Goal: Information Seeking & Learning: Learn about a topic

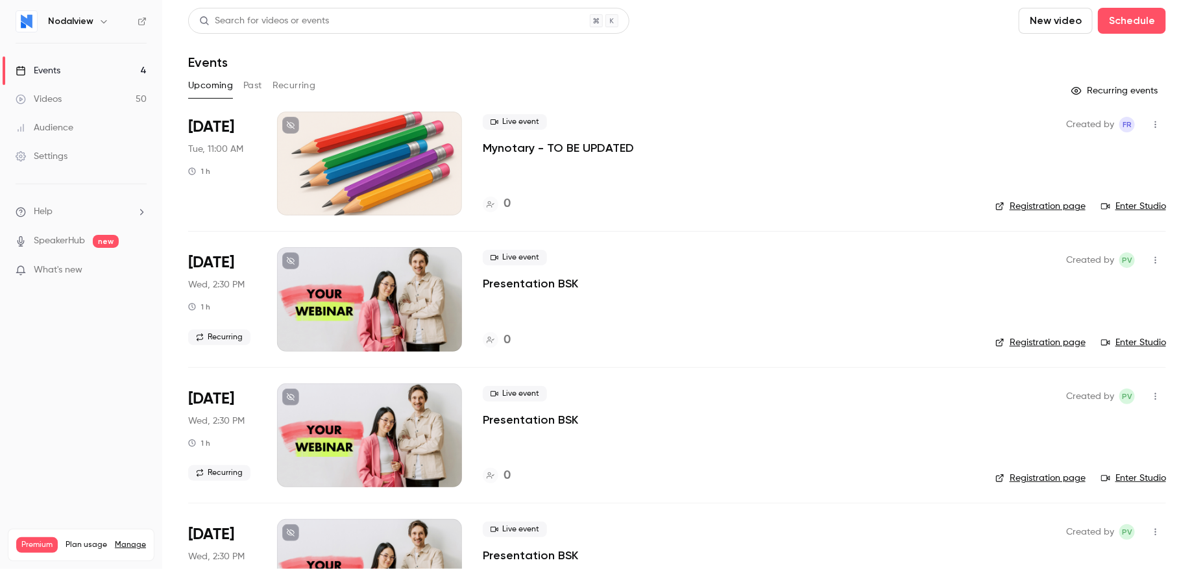
click at [256, 80] on button "Past" at bounding box center [252, 85] width 19 height 21
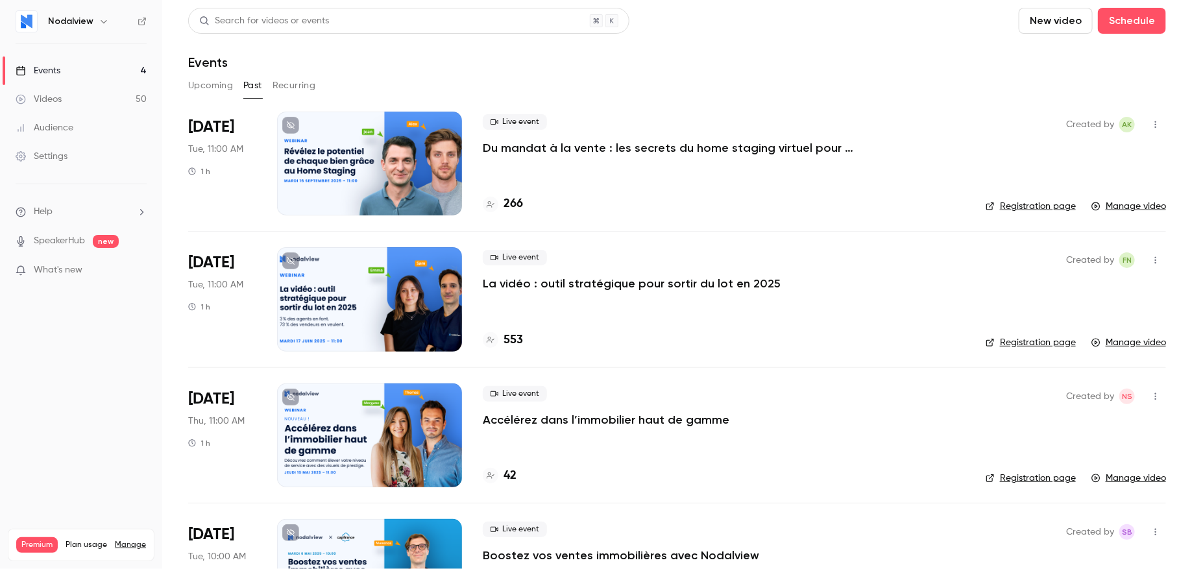
click at [562, 148] on p "Du mandat à la vente : les secrets du home staging virtuel pour déclencher le c…" at bounding box center [677, 148] width 389 height 16
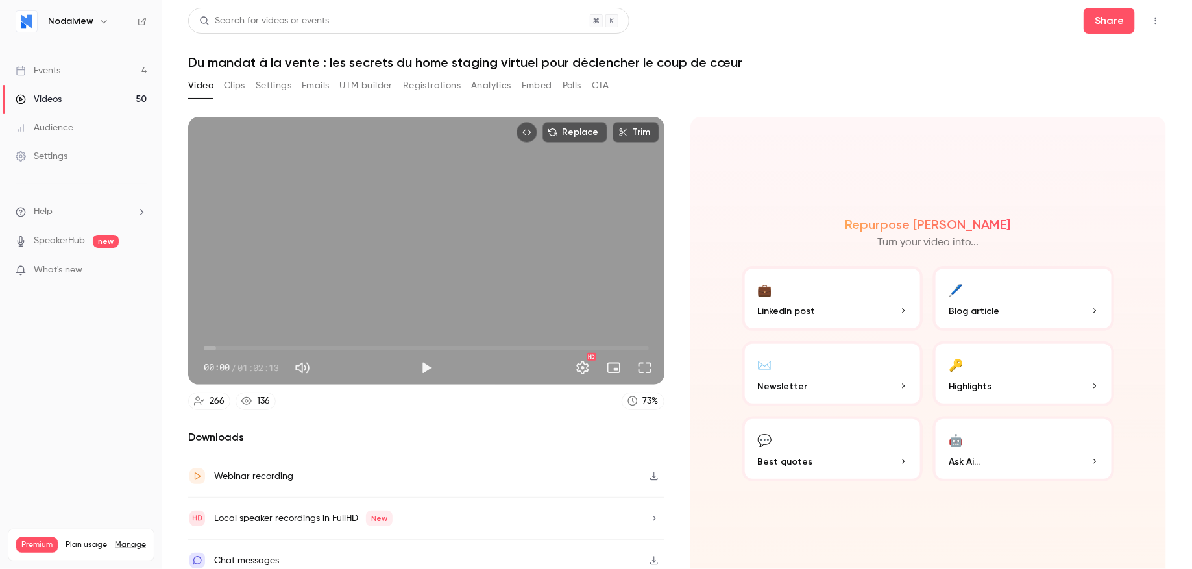
click at [273, 89] on button "Settings" at bounding box center [274, 85] width 36 height 21
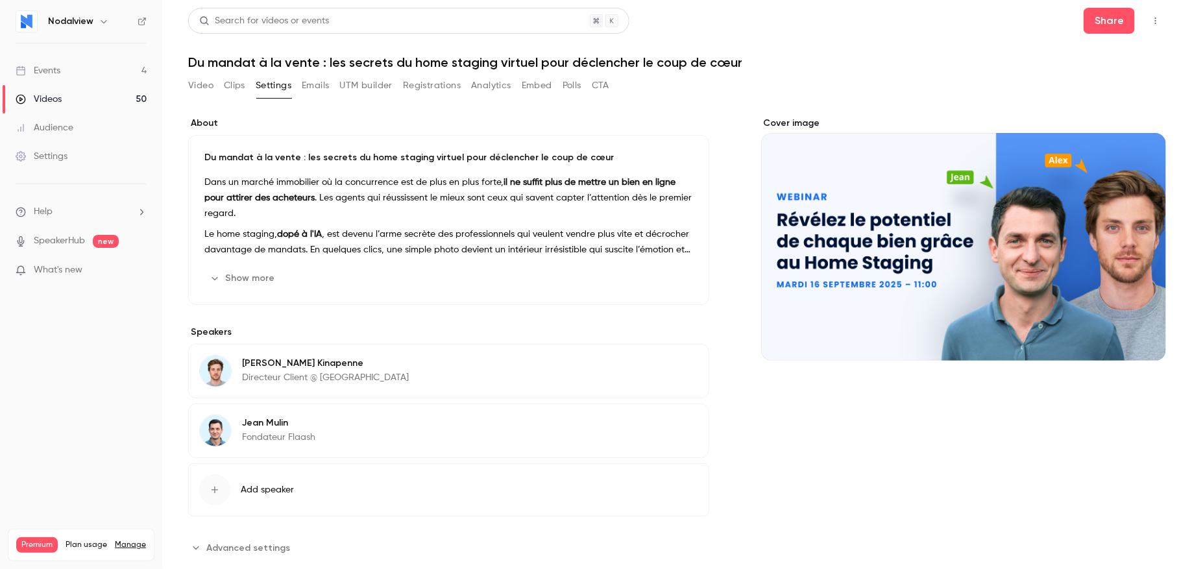
click at [484, 82] on button "Analytics" at bounding box center [491, 85] width 40 height 21
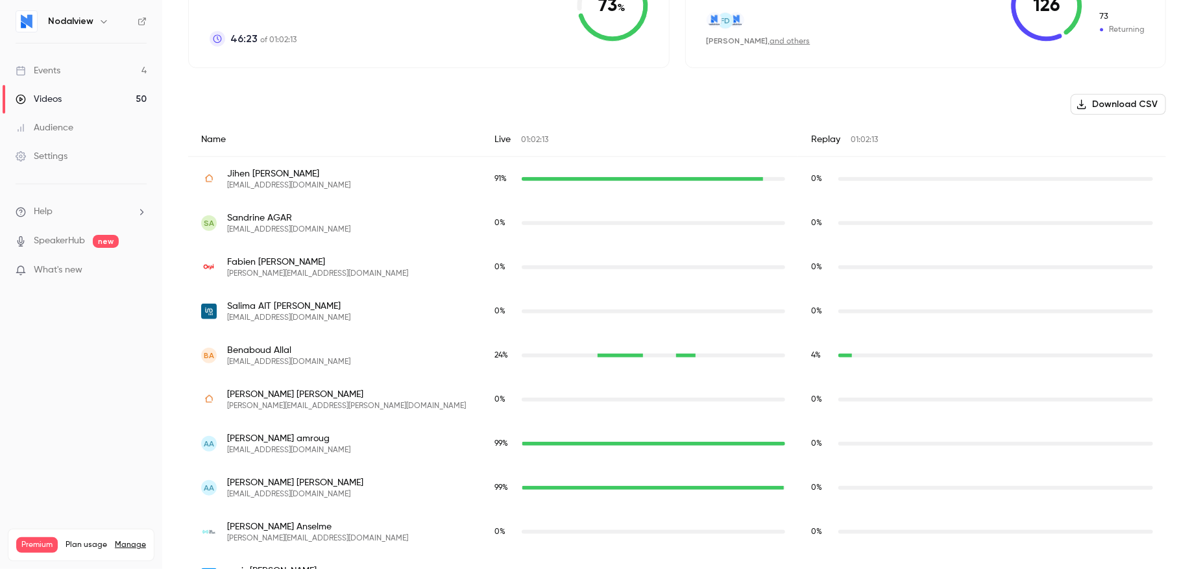
scroll to position [304, 0]
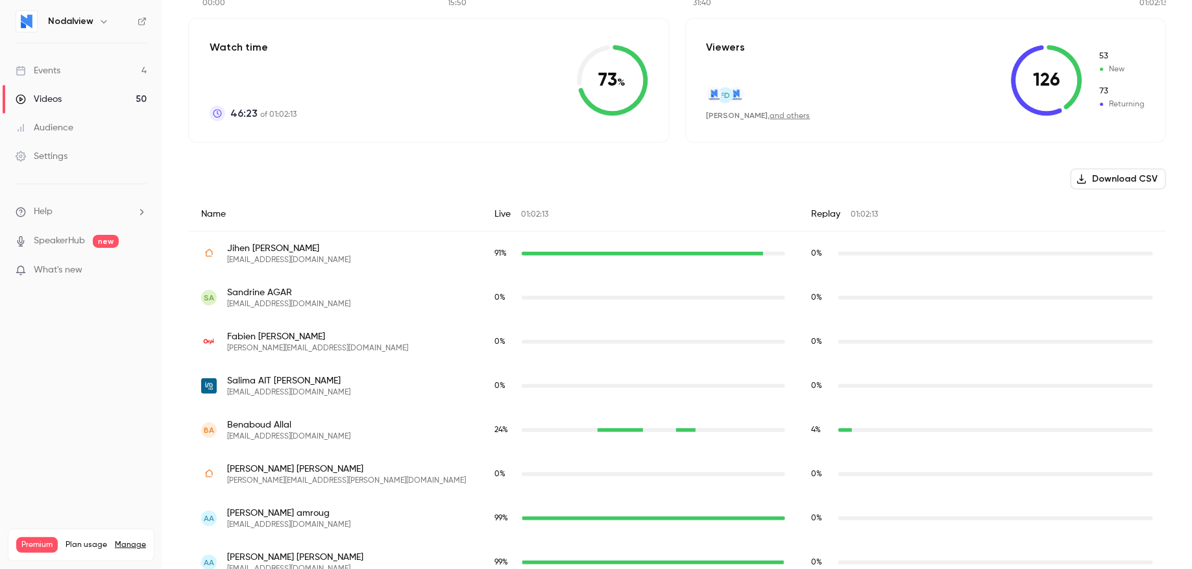
click at [1133, 182] on button "Download CSV" at bounding box center [1118, 179] width 95 height 21
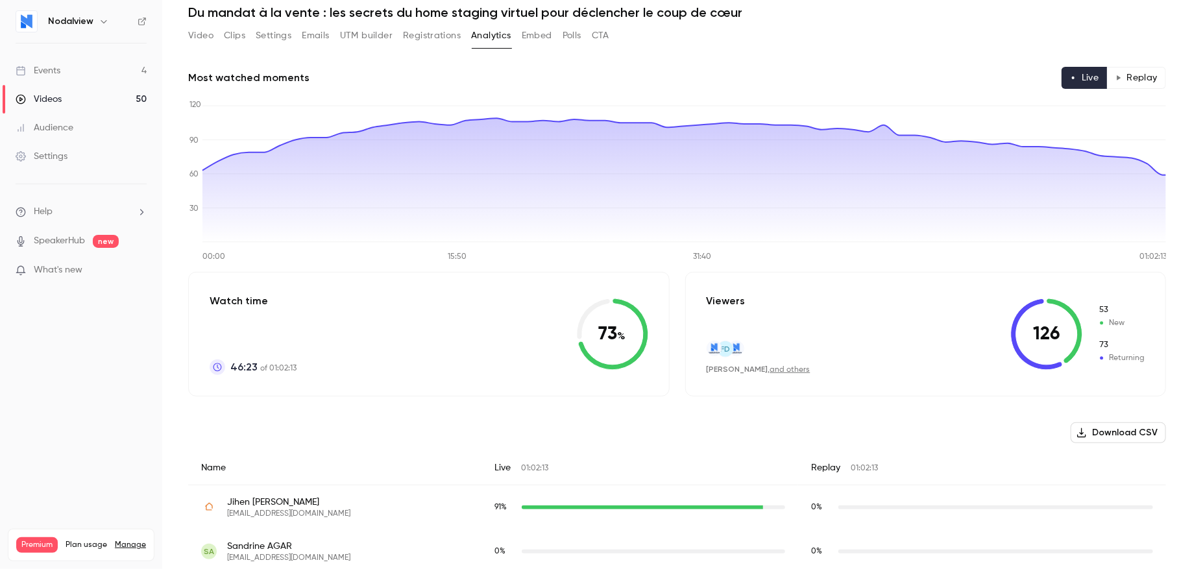
scroll to position [0, 0]
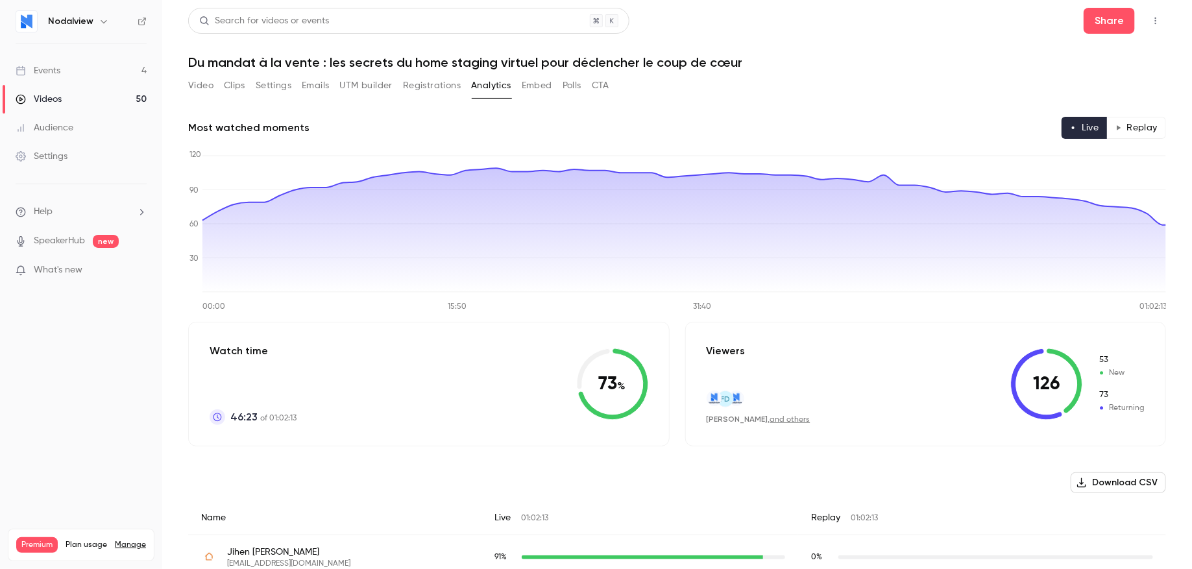
click at [550, 90] on button "Embed" at bounding box center [537, 85] width 31 height 21
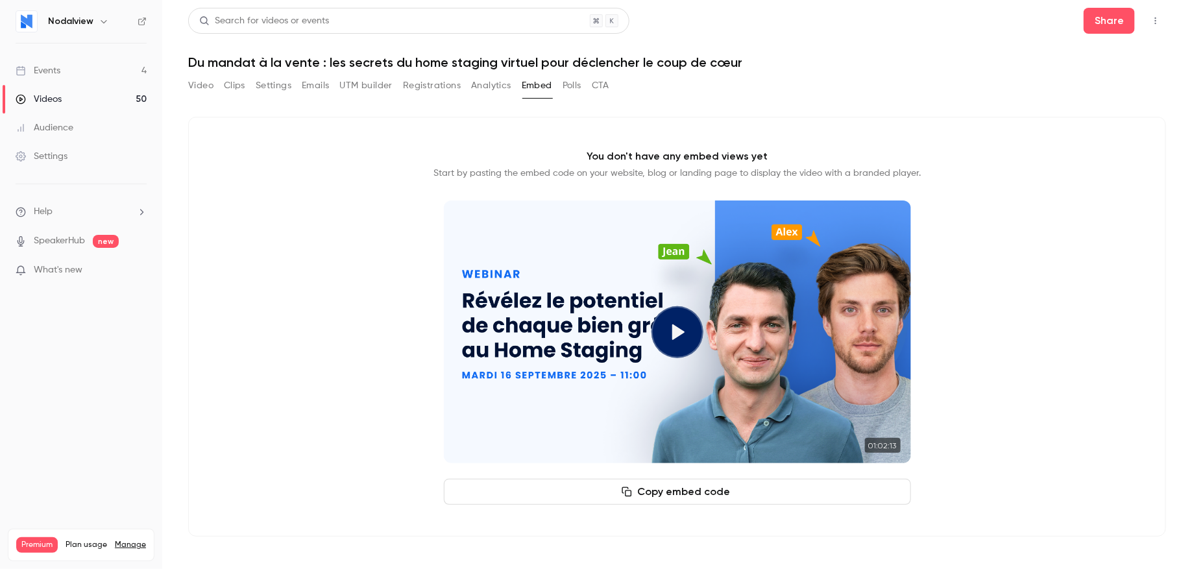
click at [566, 94] on button "Polls" at bounding box center [572, 85] width 19 height 21
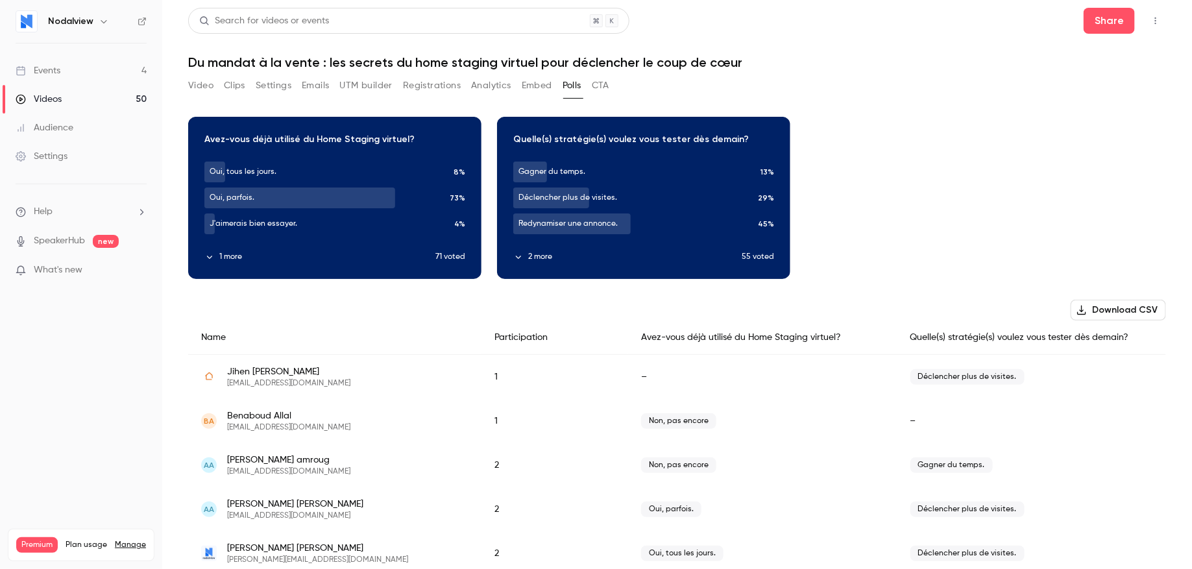
click at [598, 93] on button "CTA" at bounding box center [601, 85] width 18 height 21
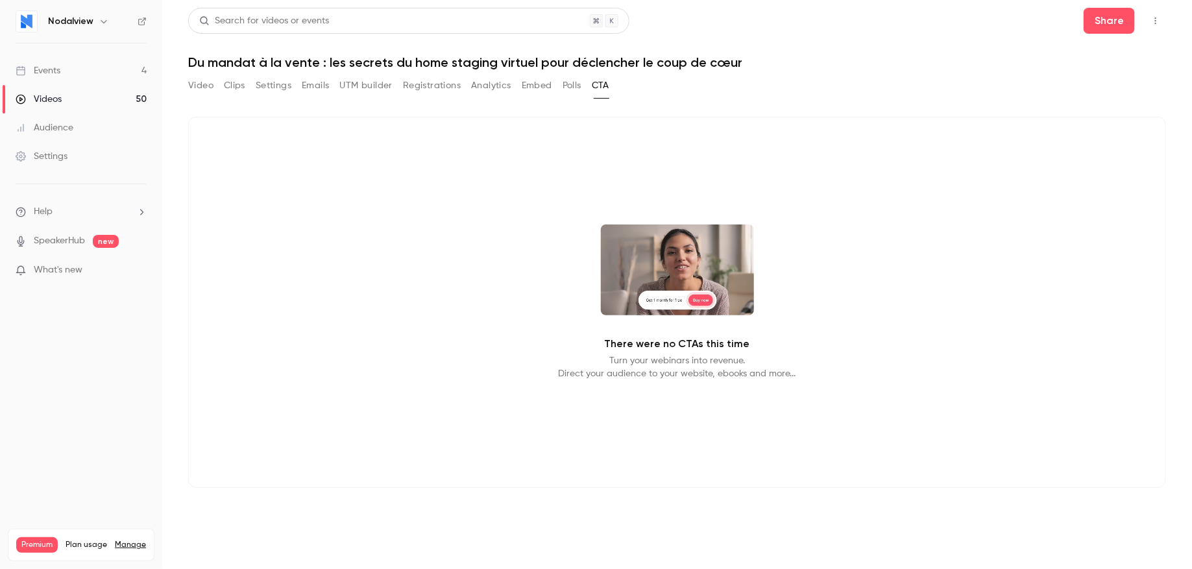
click at [569, 86] on button "Polls" at bounding box center [572, 85] width 19 height 21
